Goal: Task Accomplishment & Management: Manage account settings

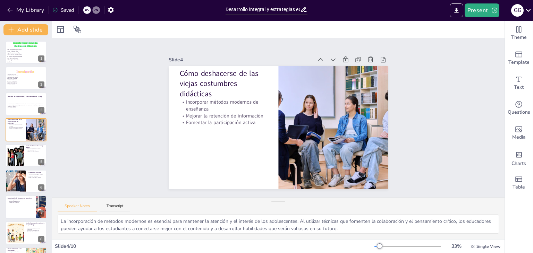
click at [437, 100] on div "Slide 1 Esta presentación explora cómo el desarrollo cognitivo, emocional y soc…" at bounding box center [278, 118] width 453 height 160
click at [458, 10] on icon "Export to PowerPoint" at bounding box center [457, 10] width 4 height 5
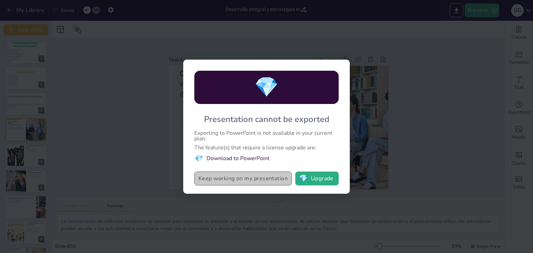
click at [285, 178] on button "Keep working on my presentation" at bounding box center [243, 179] width 98 height 14
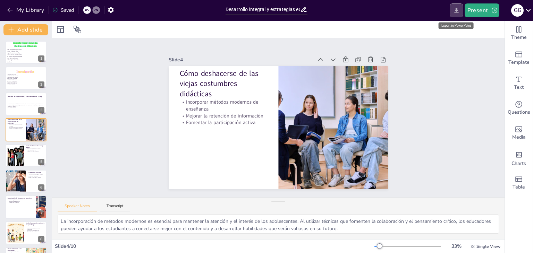
click at [458, 11] on icon "Export to PowerPoint" at bounding box center [456, 10] width 7 height 7
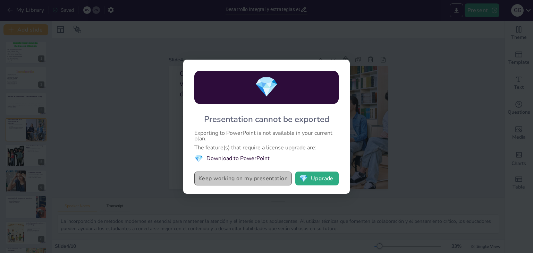
click at [266, 180] on button "Keep working on my presentation" at bounding box center [243, 179] width 98 height 14
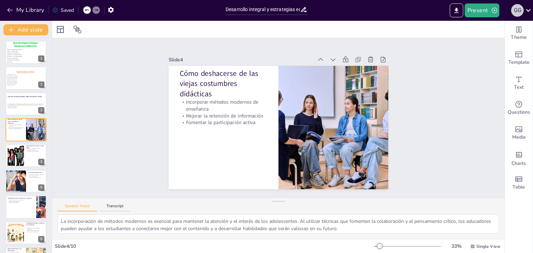
click at [517, 10] on div "G G" at bounding box center [517, 10] width 12 height 12
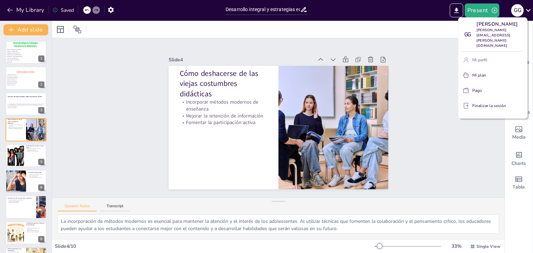
click at [484, 57] on font "Mi perfil" at bounding box center [480, 60] width 15 height 6
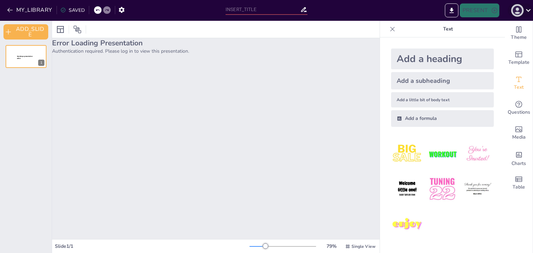
click at [519, 11] on icon "button" at bounding box center [517, 10] width 9 height 9
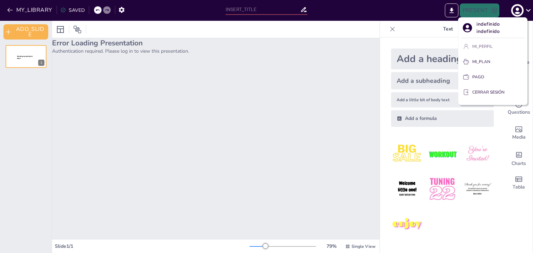
click at [492, 45] on font "MI_PERFIL" at bounding box center [483, 47] width 20 height 6
